Goal: Submit feedback/report problem: Submit feedback/report problem

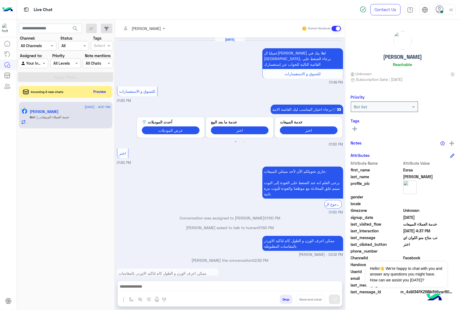
scroll to position [677, 0]
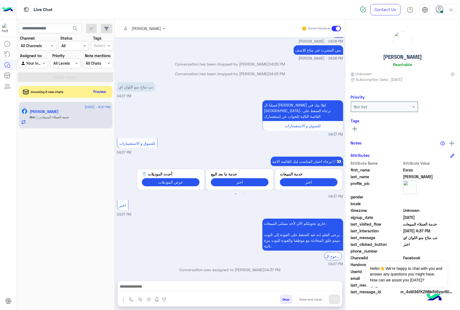
click at [288, 302] on button "Drop" at bounding box center [286, 299] width 13 height 9
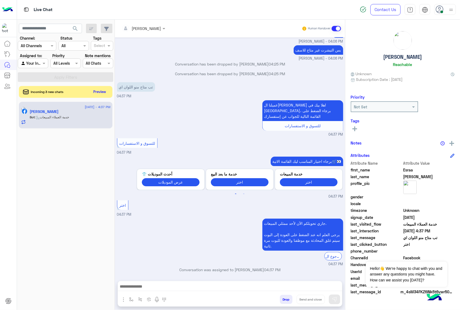
click at [288, 302] on button "Drop" at bounding box center [286, 299] width 13 height 9
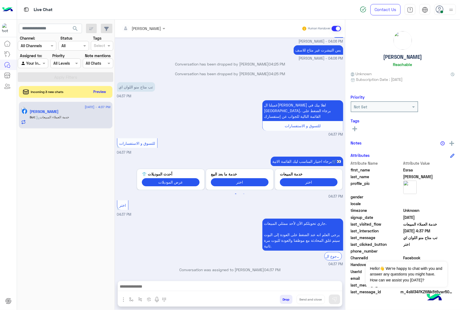
click at [288, 302] on button "Drop" at bounding box center [286, 299] width 13 height 9
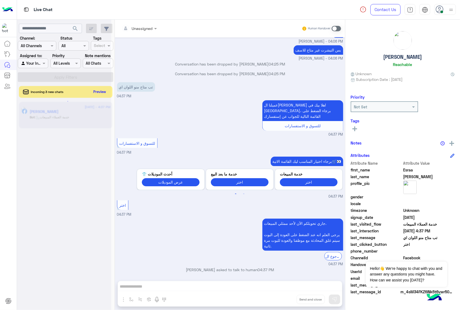
scroll to position [686, 0]
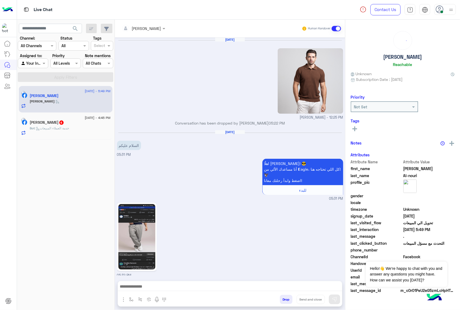
scroll to position [804, 0]
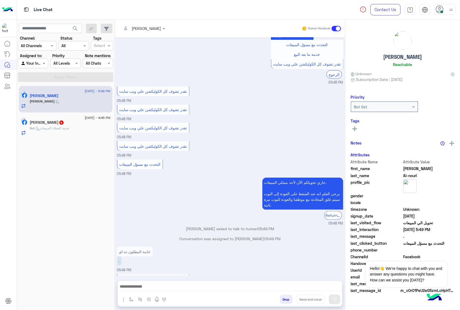
click at [288, 302] on button "Drop" at bounding box center [286, 299] width 13 height 9
click at [288, 302] on div "[PERSON_NAME] Human Handover [DATE] [PERSON_NAME] - 12:25 PM Conversation has b…" at bounding box center [230, 166] width 230 height 293
click at [288, 302] on button "Drop" at bounding box center [286, 299] width 13 height 9
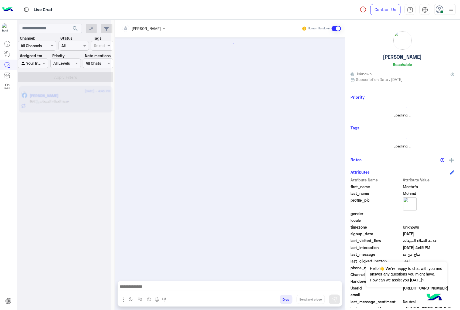
click at [288, 302] on button "Drop" at bounding box center [286, 299] width 13 height 9
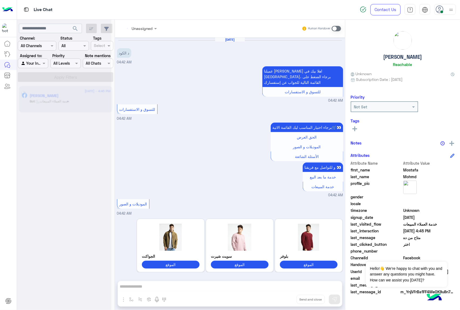
scroll to position [842, 0]
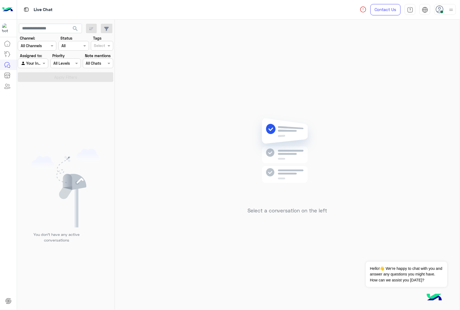
click at [442, 12] on span at bounding box center [442, 12] width 3 height 3
click at [419, 75] on label "Offline" at bounding box center [422, 77] width 59 height 10
